Goal: Task Accomplishment & Management: Manage account settings

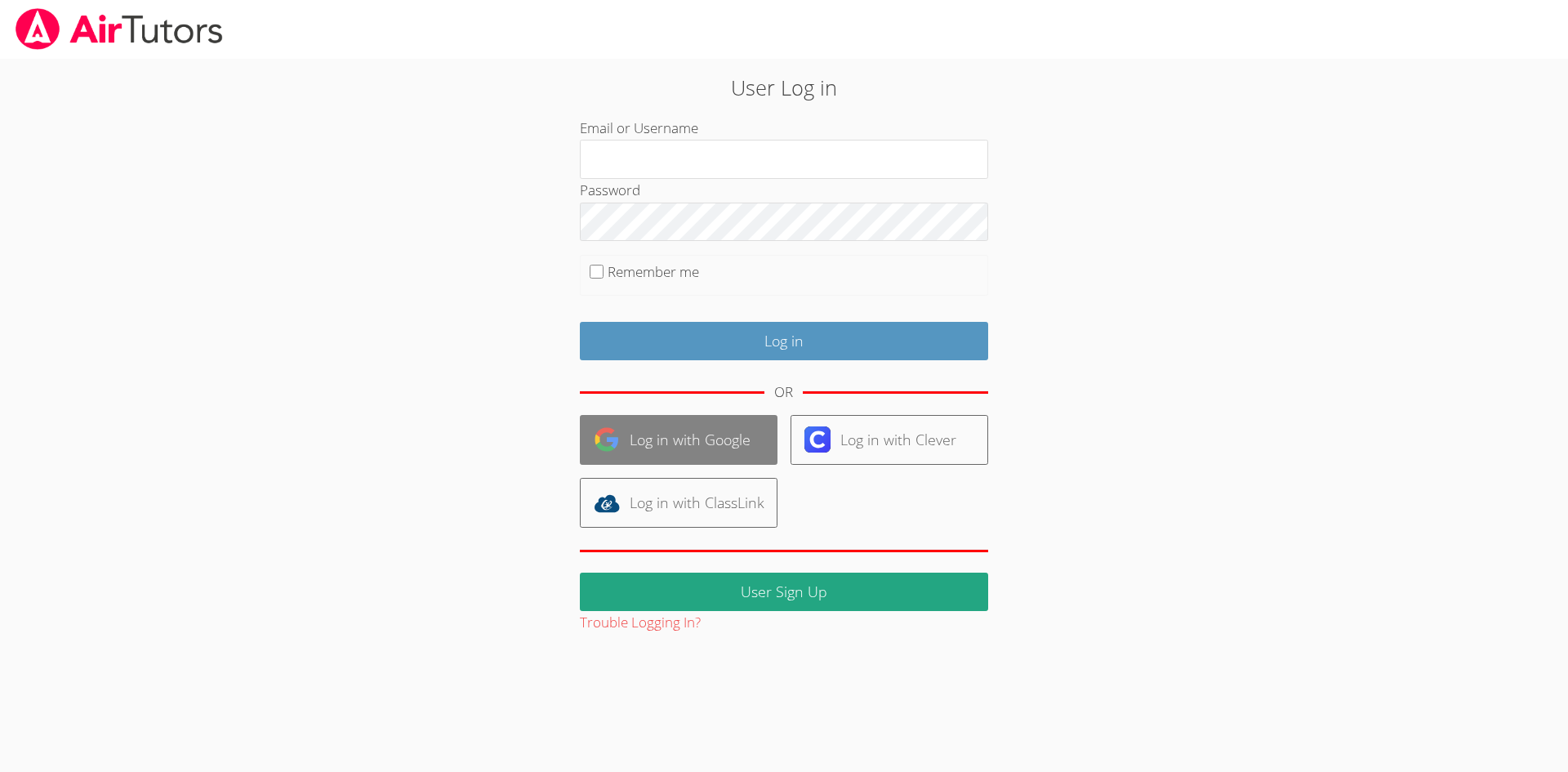
click at [699, 440] on link "Log in with Google" at bounding box center [679, 439] width 197 height 50
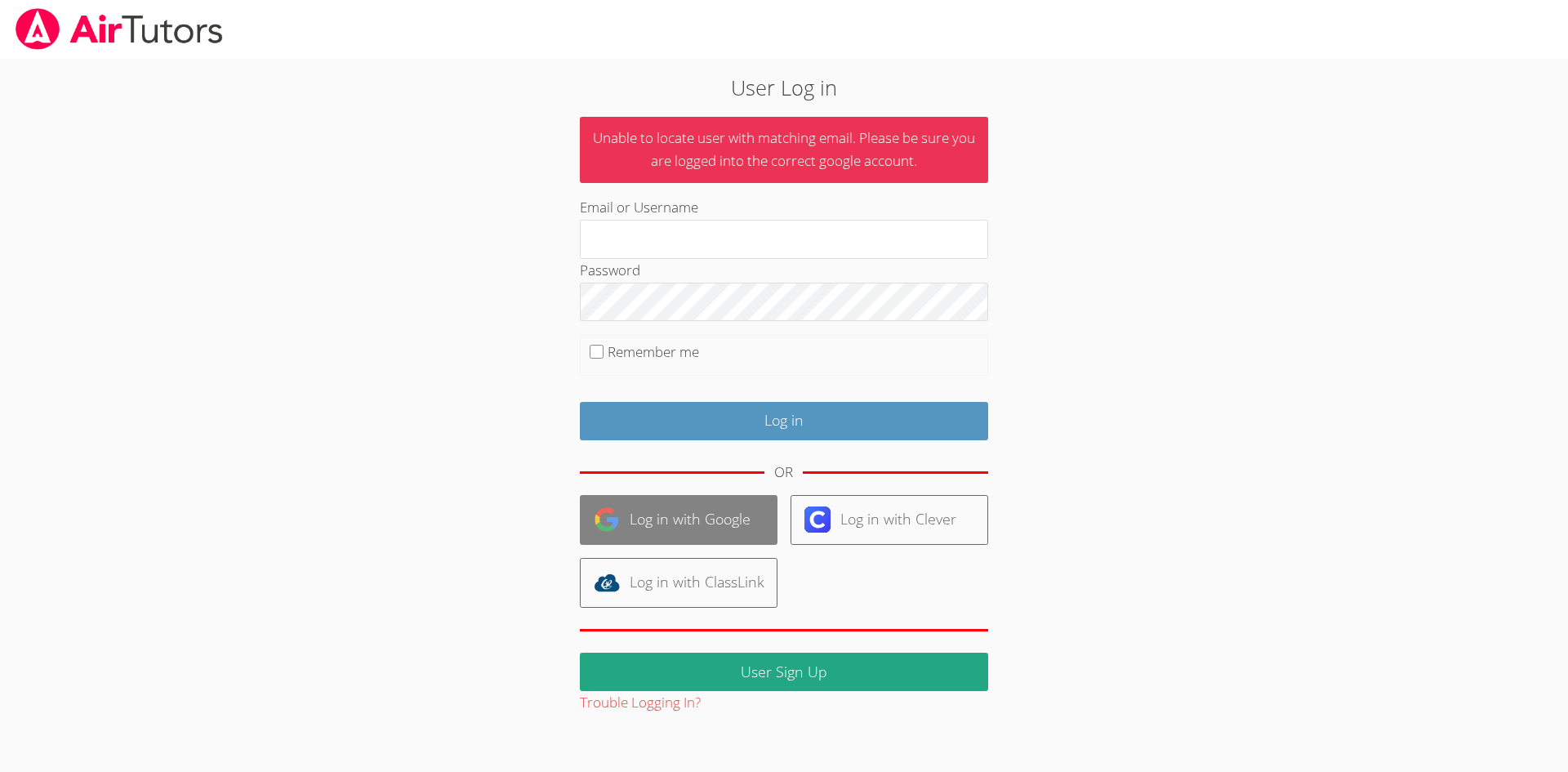
click at [723, 511] on link "Log in with Google" at bounding box center [679, 520] width 197 height 50
